Goal: Information Seeking & Learning: Learn about a topic

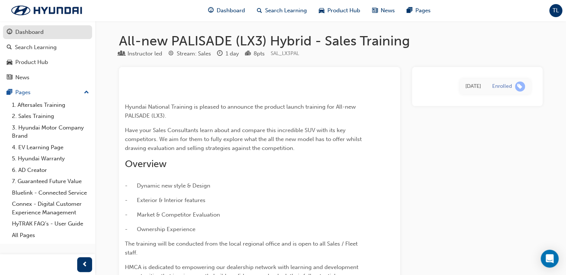
click at [31, 28] on div "Dashboard" at bounding box center [29, 32] width 28 height 9
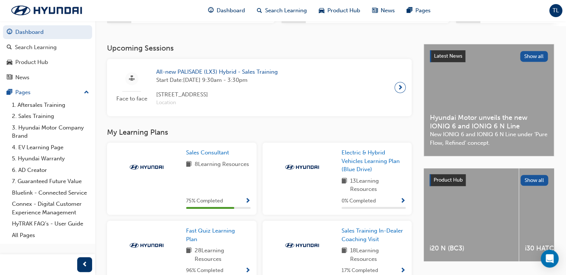
scroll to position [89, 0]
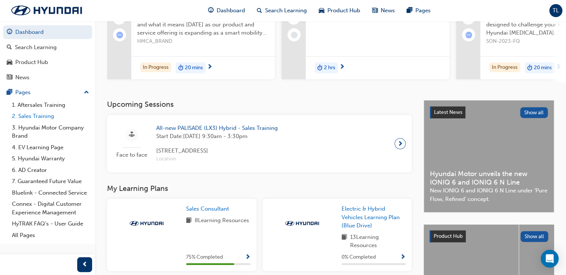
click at [50, 116] on link "2. Sales Training" at bounding box center [50, 117] width 83 height 12
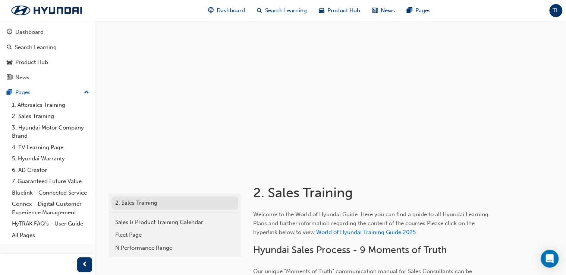
click at [179, 201] on div "2. Sales Training" at bounding box center [174, 203] width 119 height 9
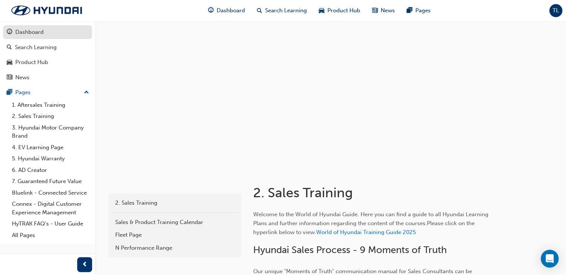
click at [41, 31] on div "Dashboard" at bounding box center [29, 32] width 28 height 9
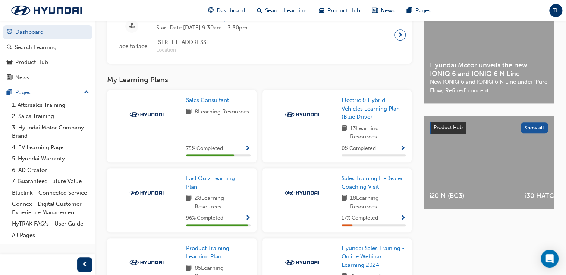
scroll to position [209, 0]
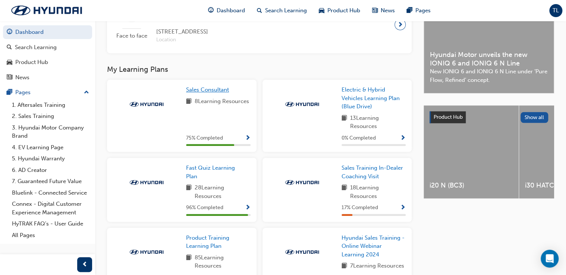
click at [209, 90] on span "Sales Consultant" at bounding box center [207, 89] width 43 height 7
